Goal: Task Accomplishment & Management: Manage account settings

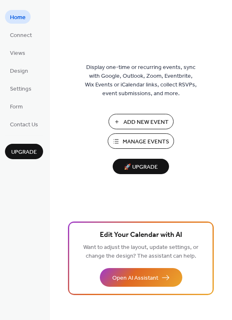
click at [149, 145] on span "Manage Events" at bounding box center [146, 141] width 46 height 9
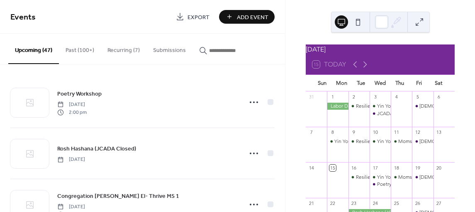
click at [116, 51] on button "Recurring (7)" at bounding box center [124, 48] width 46 height 29
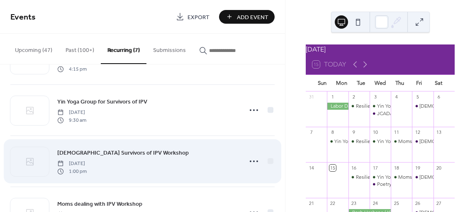
scroll to position [207, 0]
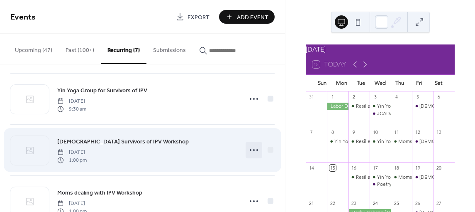
click at [253, 147] on icon at bounding box center [253, 149] width 13 height 13
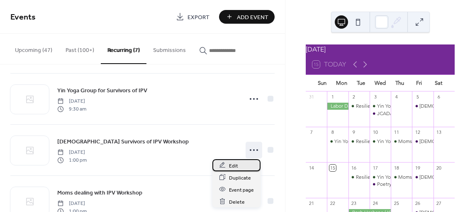
click at [230, 164] on span "Edit" at bounding box center [233, 165] width 9 height 9
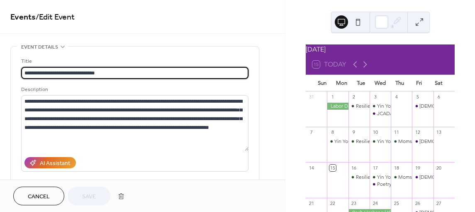
type input "**********"
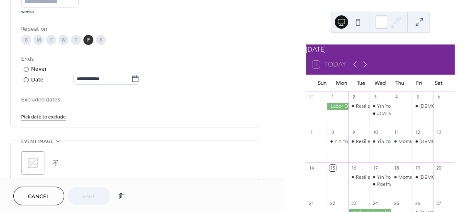
scroll to position [456, 0]
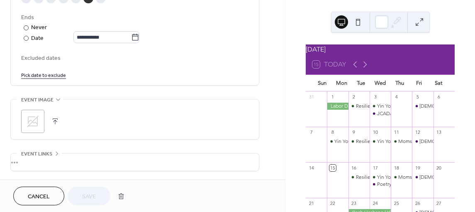
click at [49, 75] on link "Pick date to exclude" at bounding box center [43, 74] width 45 height 9
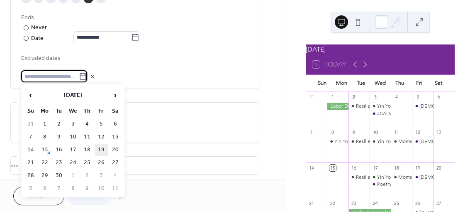
click at [103, 149] on td "19" at bounding box center [101, 150] width 13 height 12
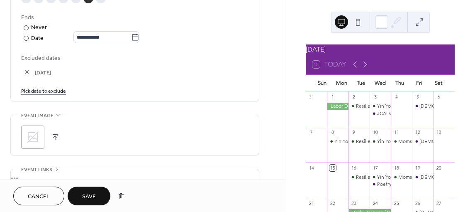
click at [90, 198] on span "Save" at bounding box center [89, 196] width 14 height 9
